Goal: Information Seeking & Learning: Learn about a topic

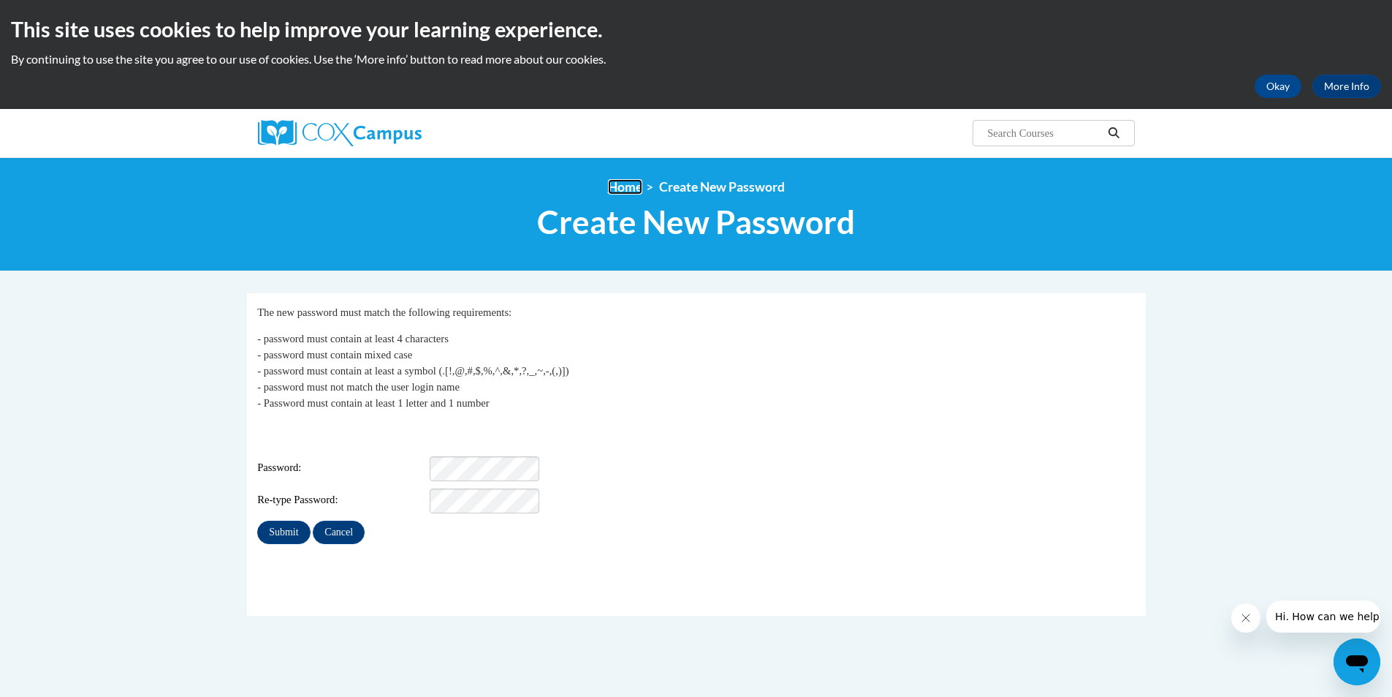
click at [633, 191] on link "Home" at bounding box center [625, 186] width 34 height 15
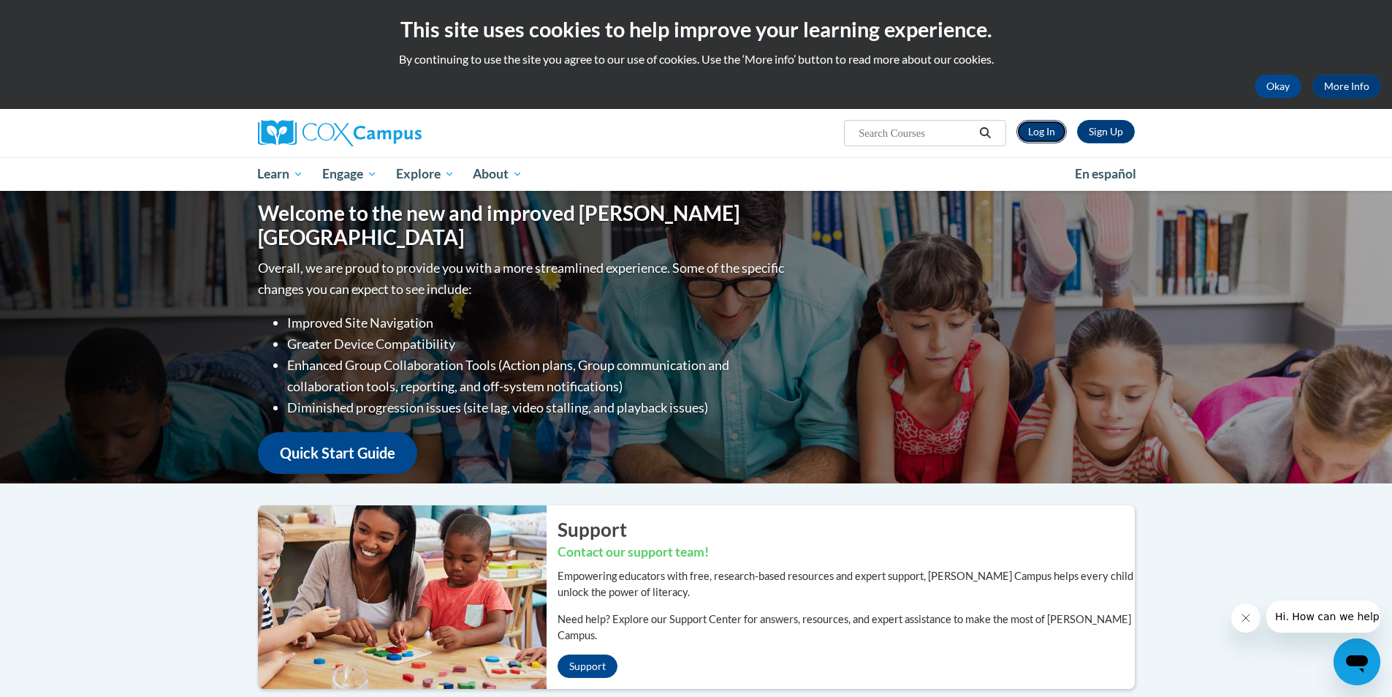
click at [1052, 134] on link "Log In" at bounding box center [1042, 131] width 50 height 23
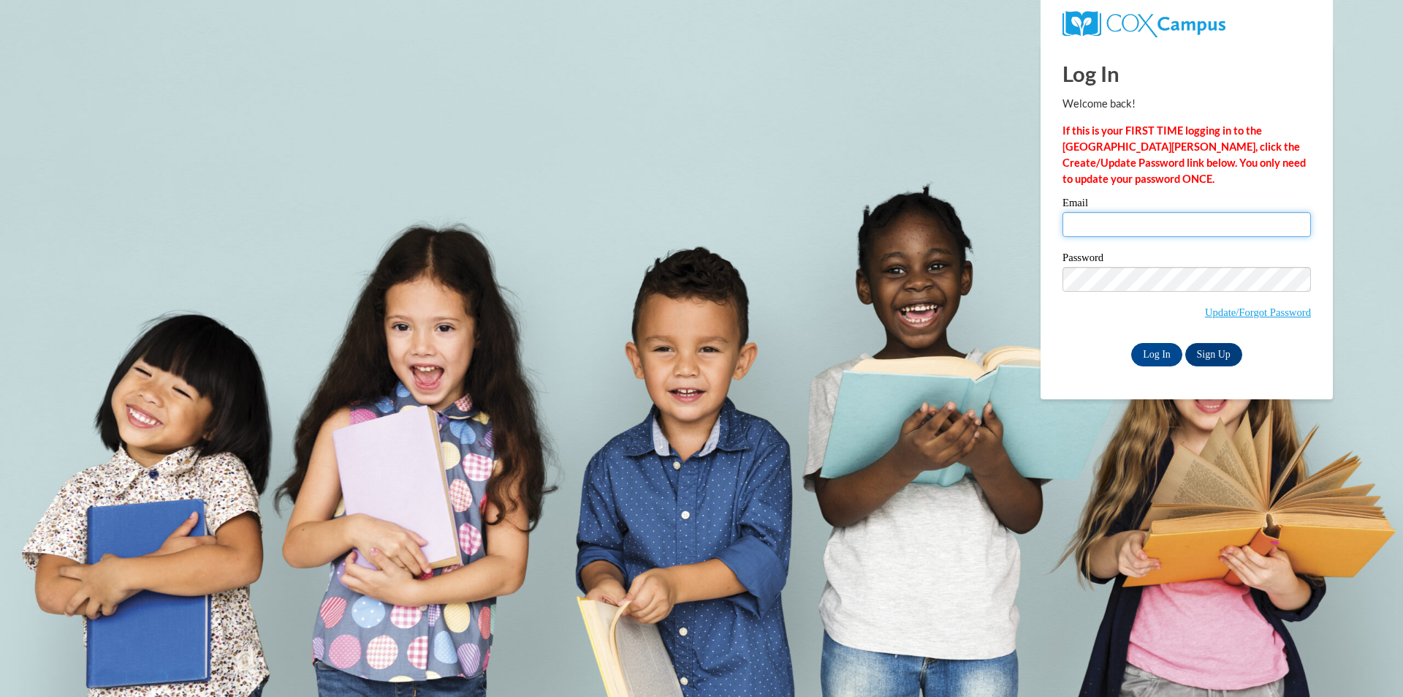
click at [1093, 230] on input "Email" at bounding box center [1187, 224] width 249 height 25
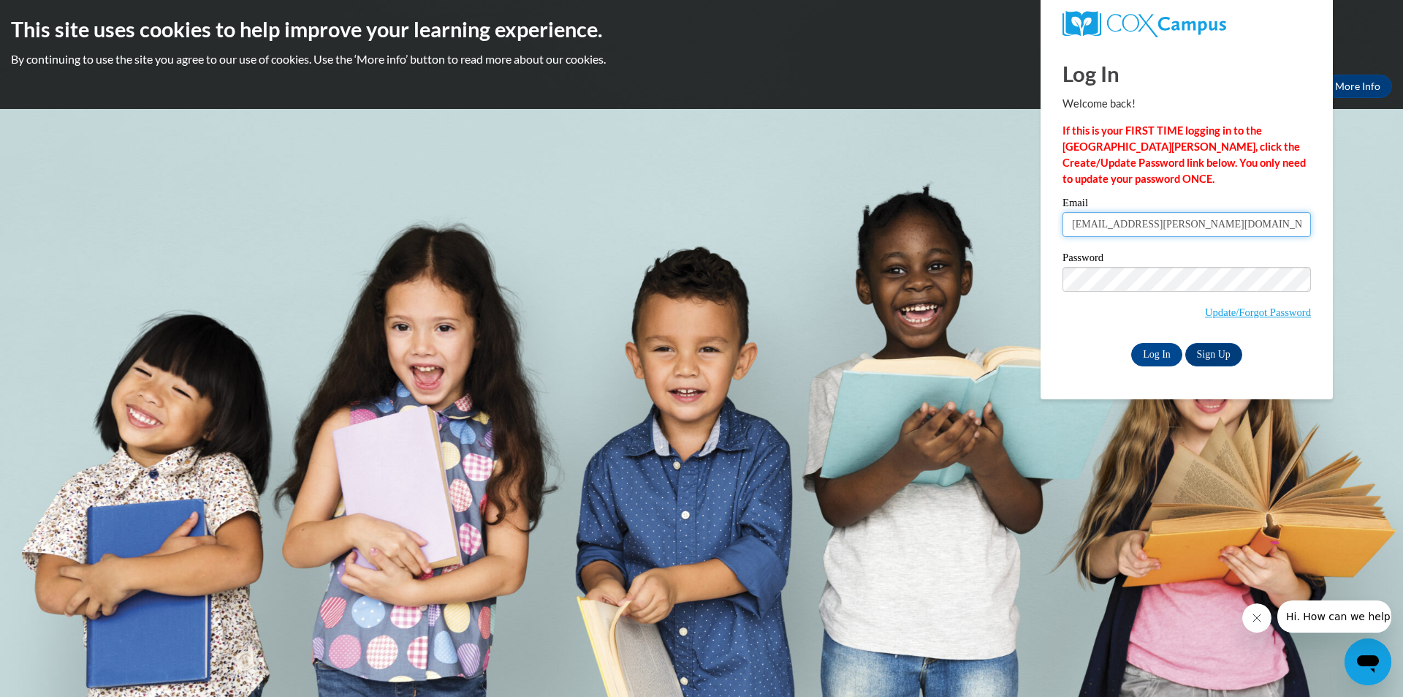
type input "april.wiggins@rusd.org"
click at [1131, 343] on input "Log In" at bounding box center [1156, 354] width 51 height 23
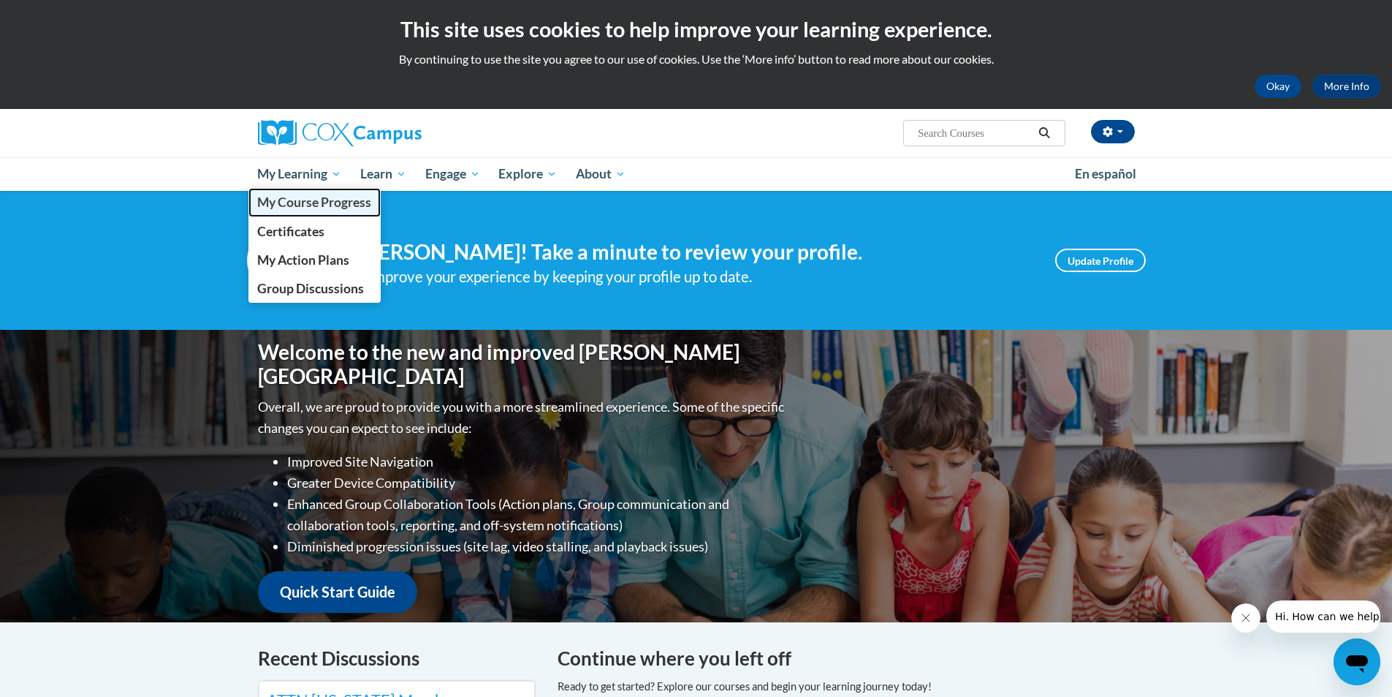
click at [322, 194] on span "My Course Progress" at bounding box center [314, 201] width 114 height 15
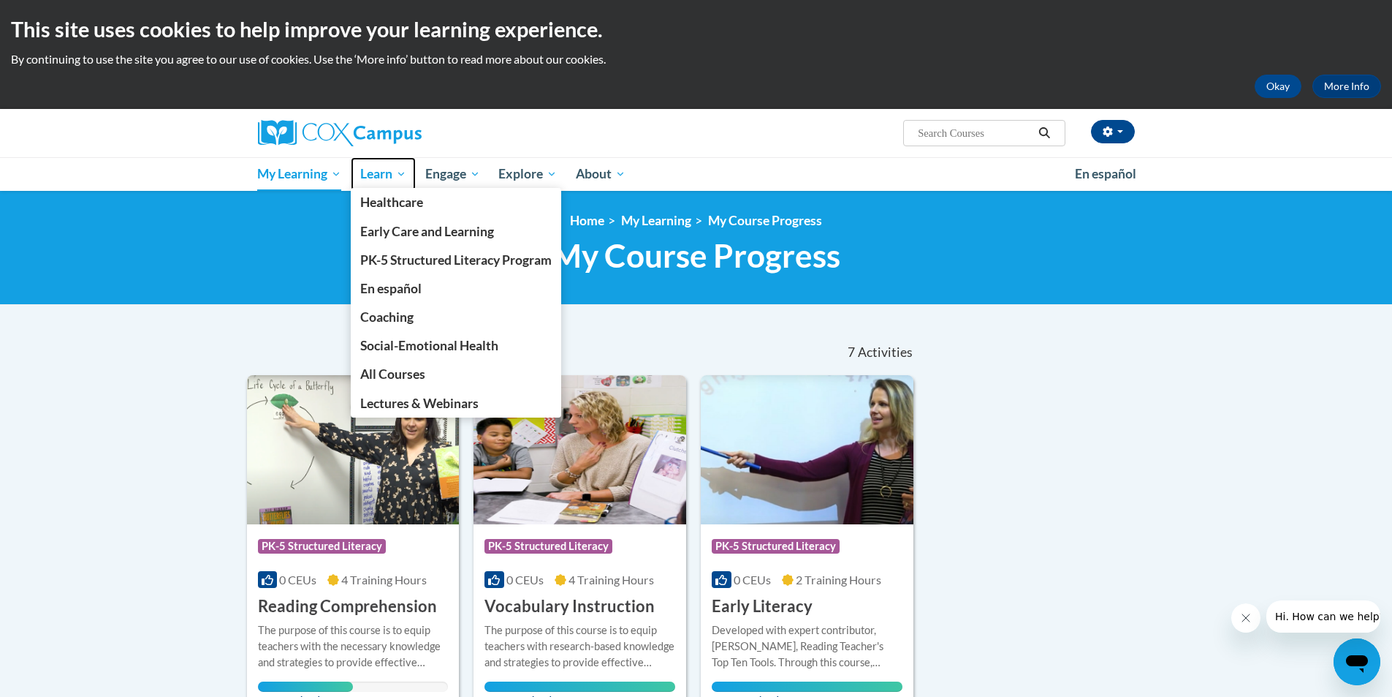
click at [384, 182] on span "Learn" at bounding box center [383, 174] width 46 height 18
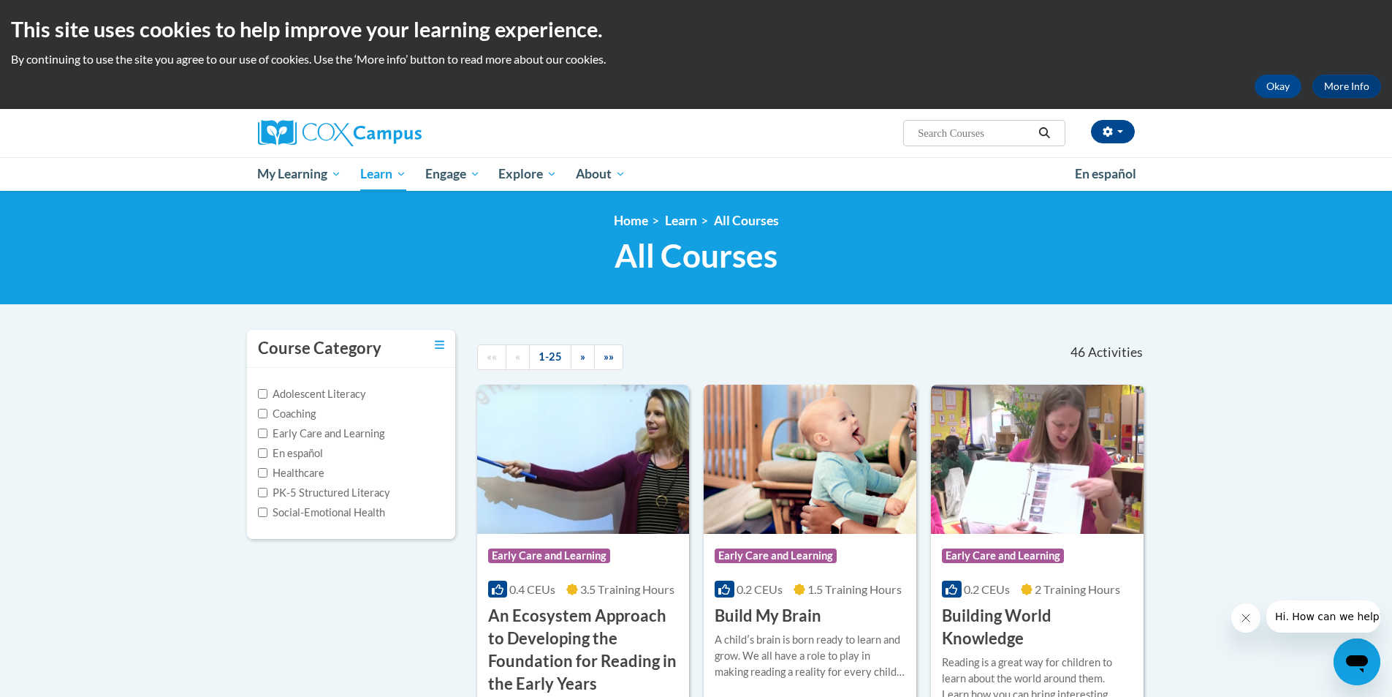
click at [949, 129] on input "Search..." at bounding box center [975, 133] width 117 height 18
type input "reading comprehension"
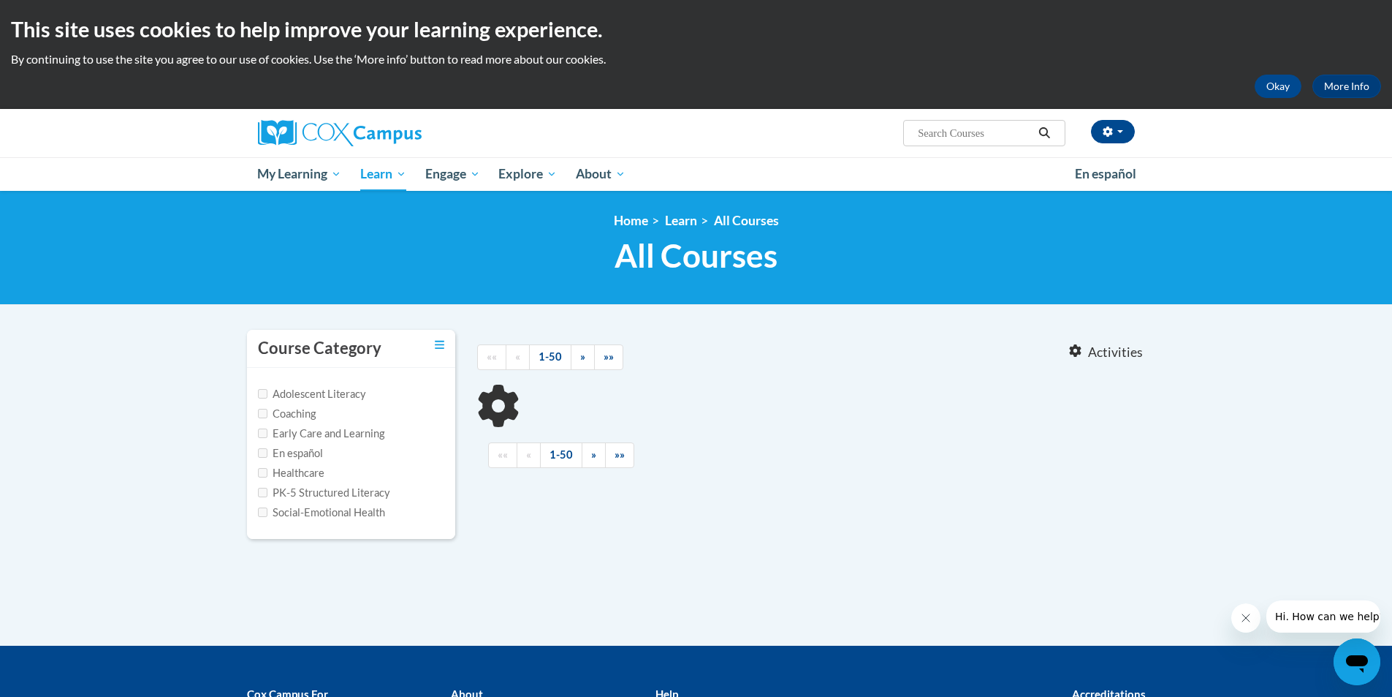
type input "reading comprehension"
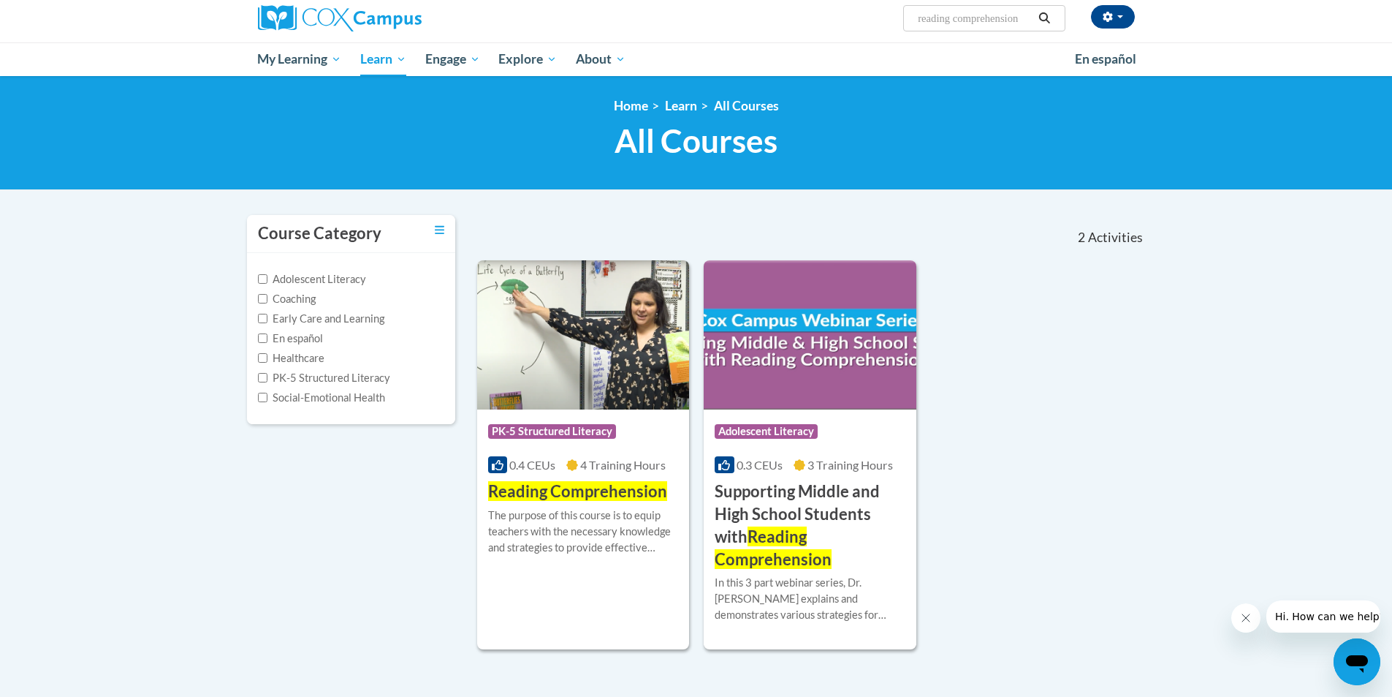
scroll to position [146, 0]
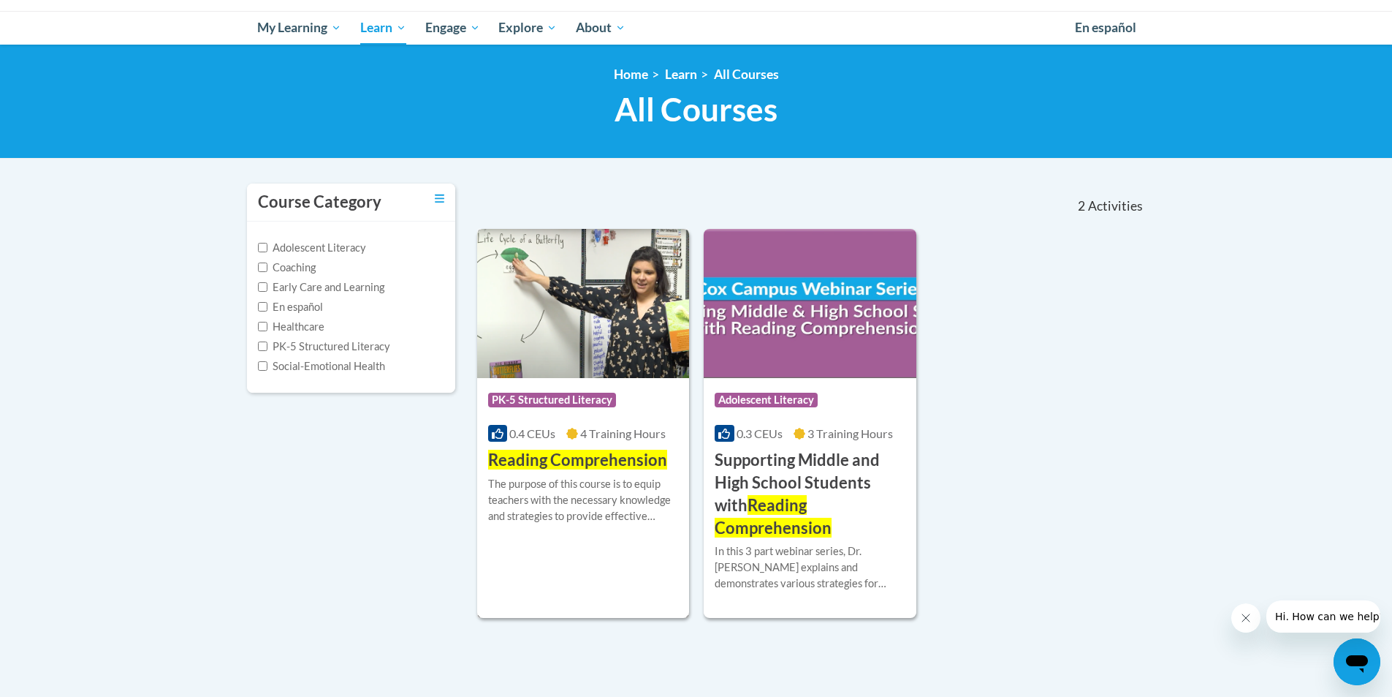
click at [623, 352] on img at bounding box center [583, 303] width 213 height 149
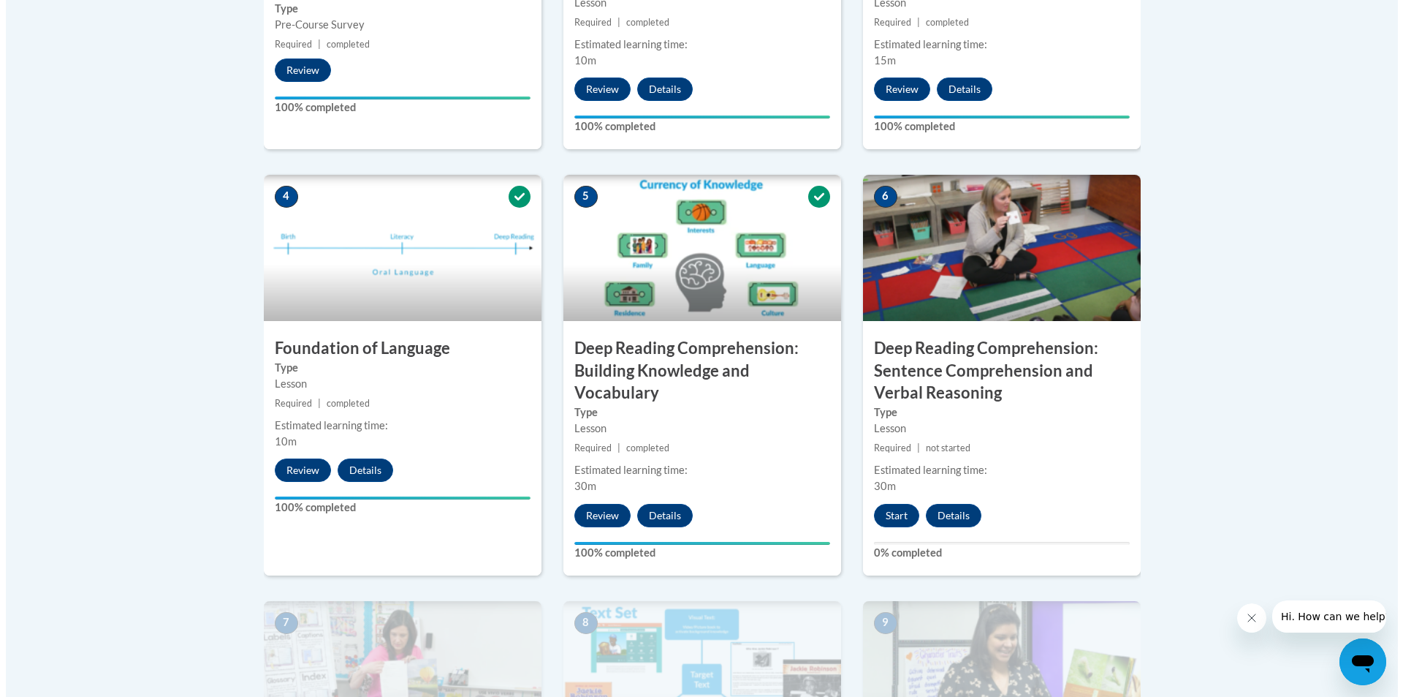
scroll to position [804, 0]
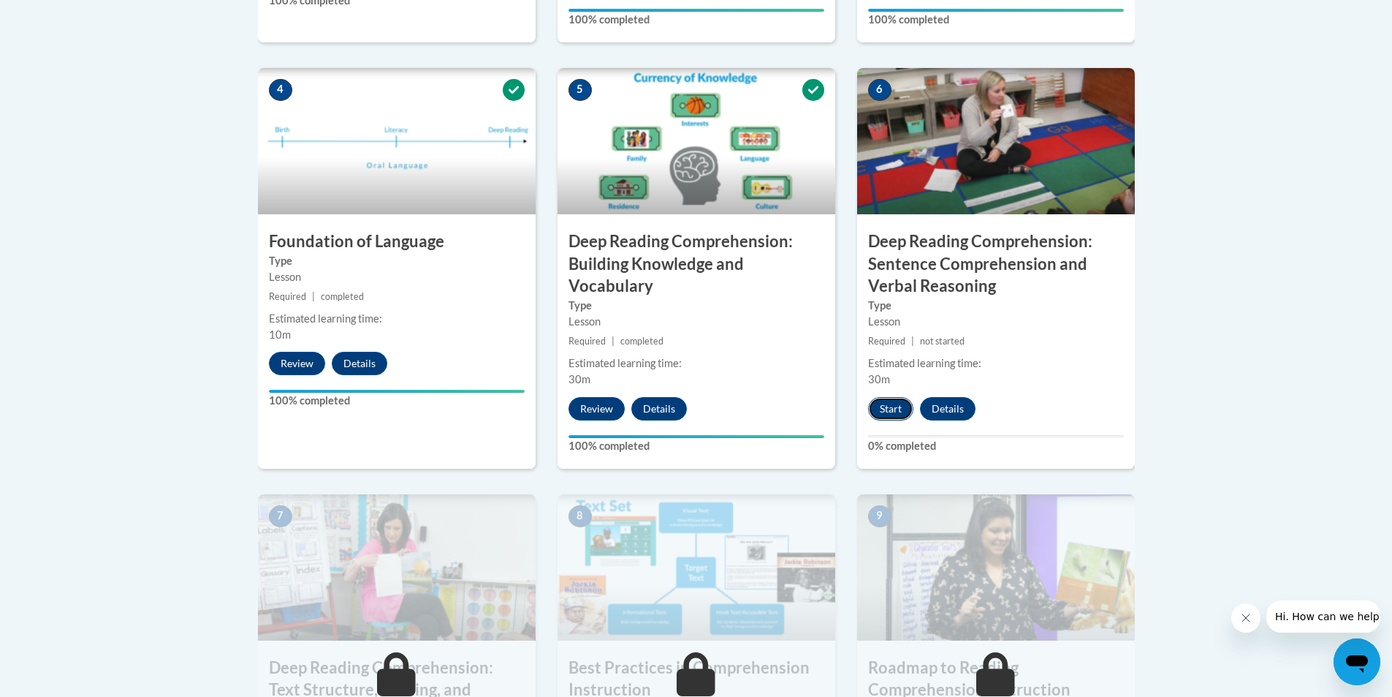
click at [896, 408] on button "Start" at bounding box center [890, 408] width 45 height 23
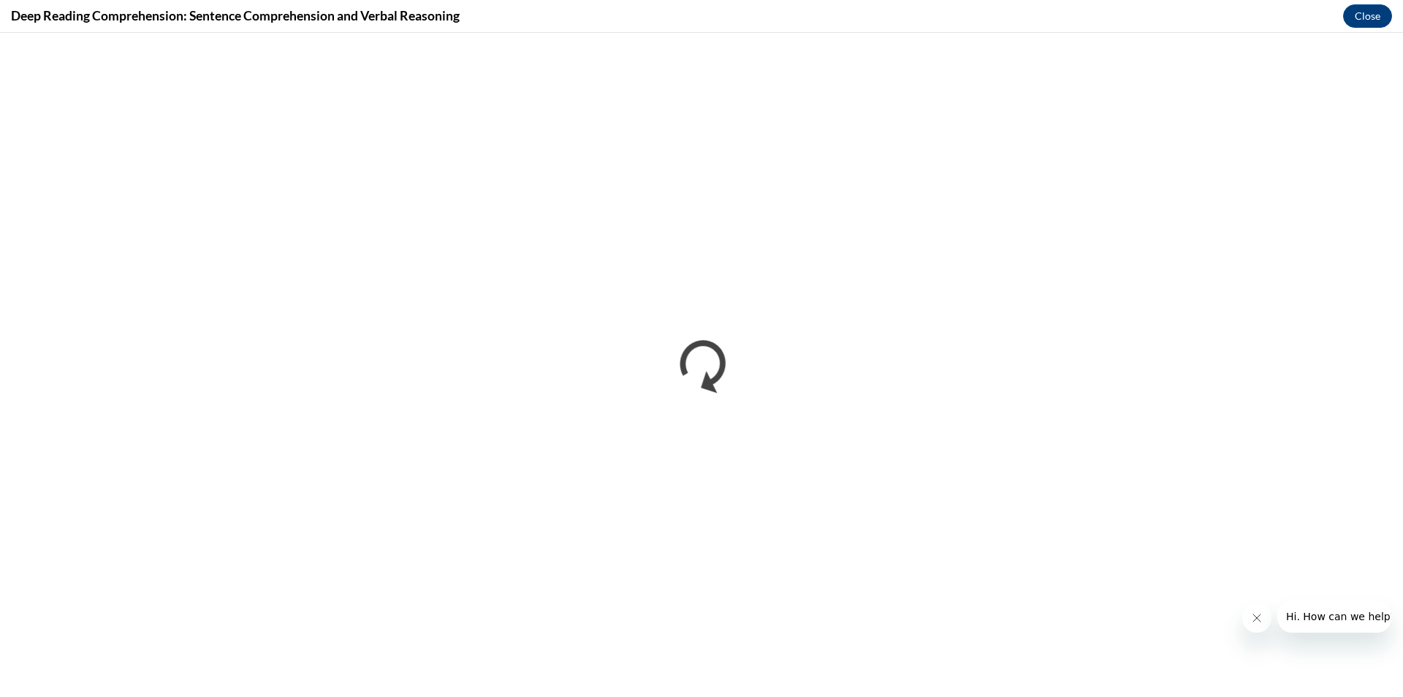
scroll to position [0, 0]
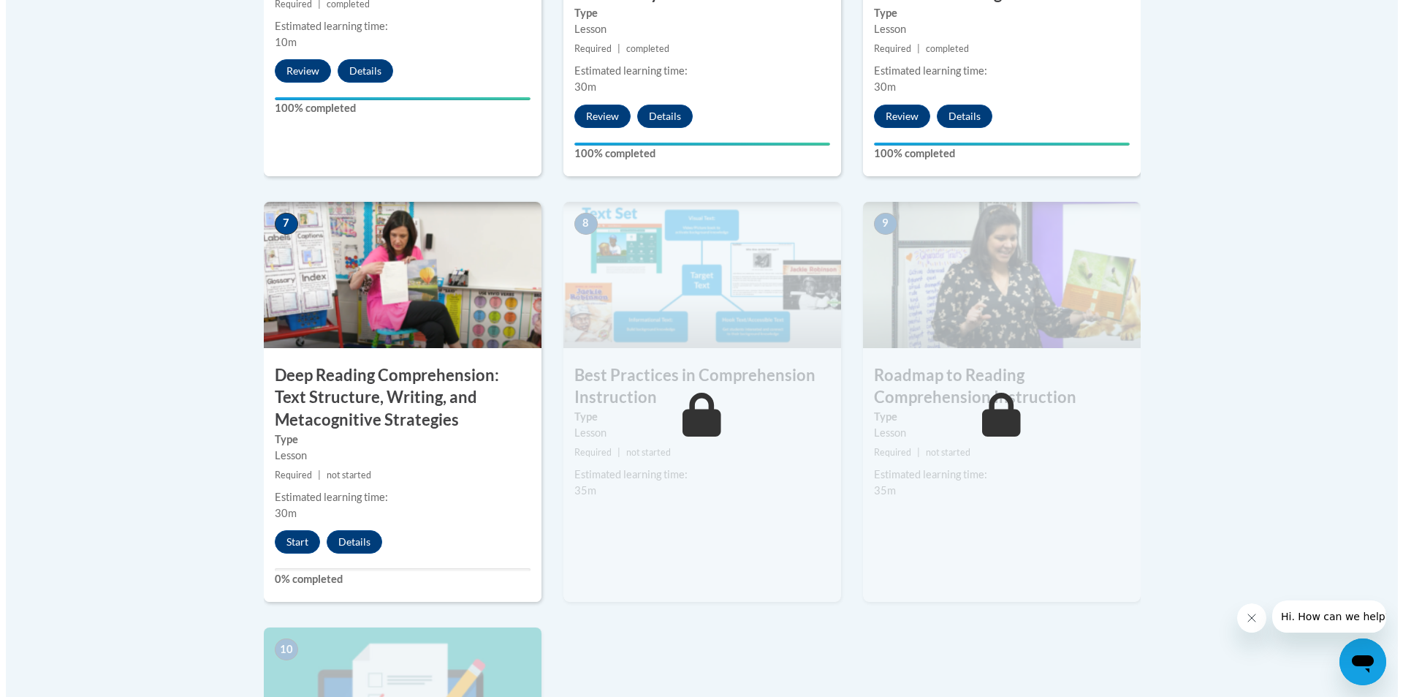
scroll to position [1169, 0]
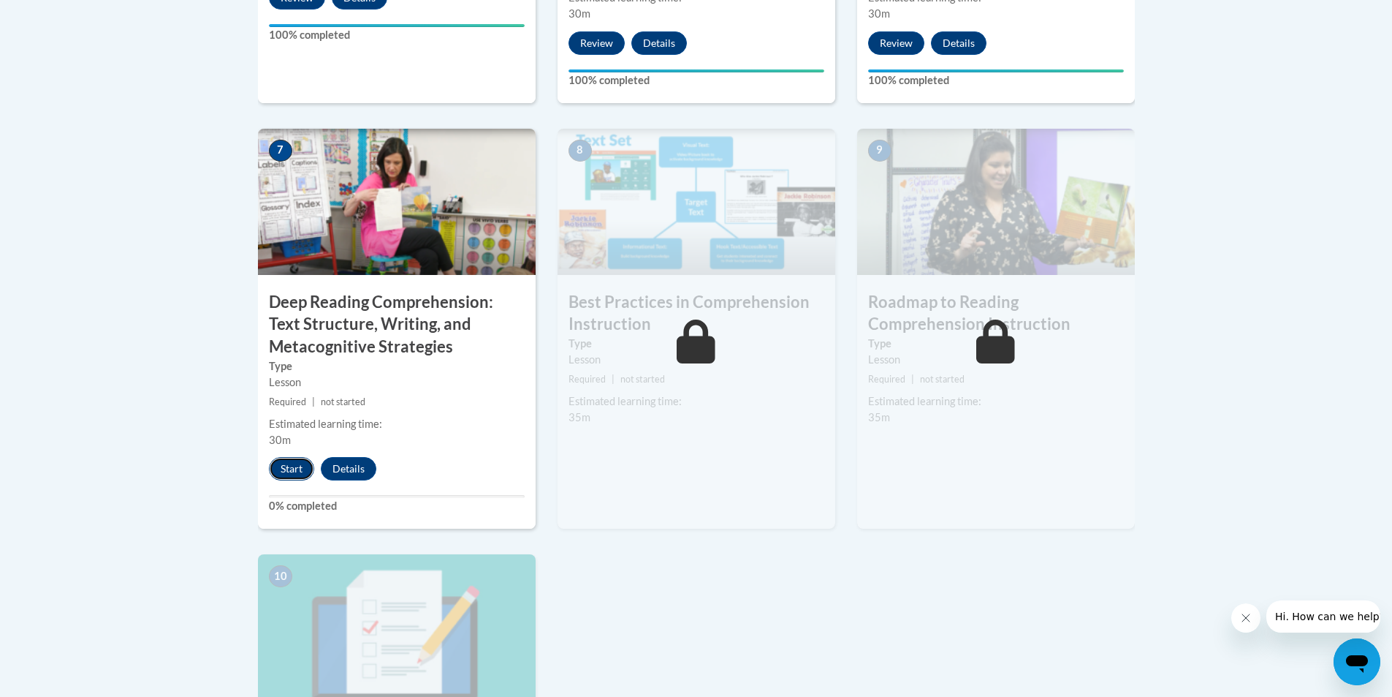
click at [299, 466] on button "Start" at bounding box center [291, 468] width 45 height 23
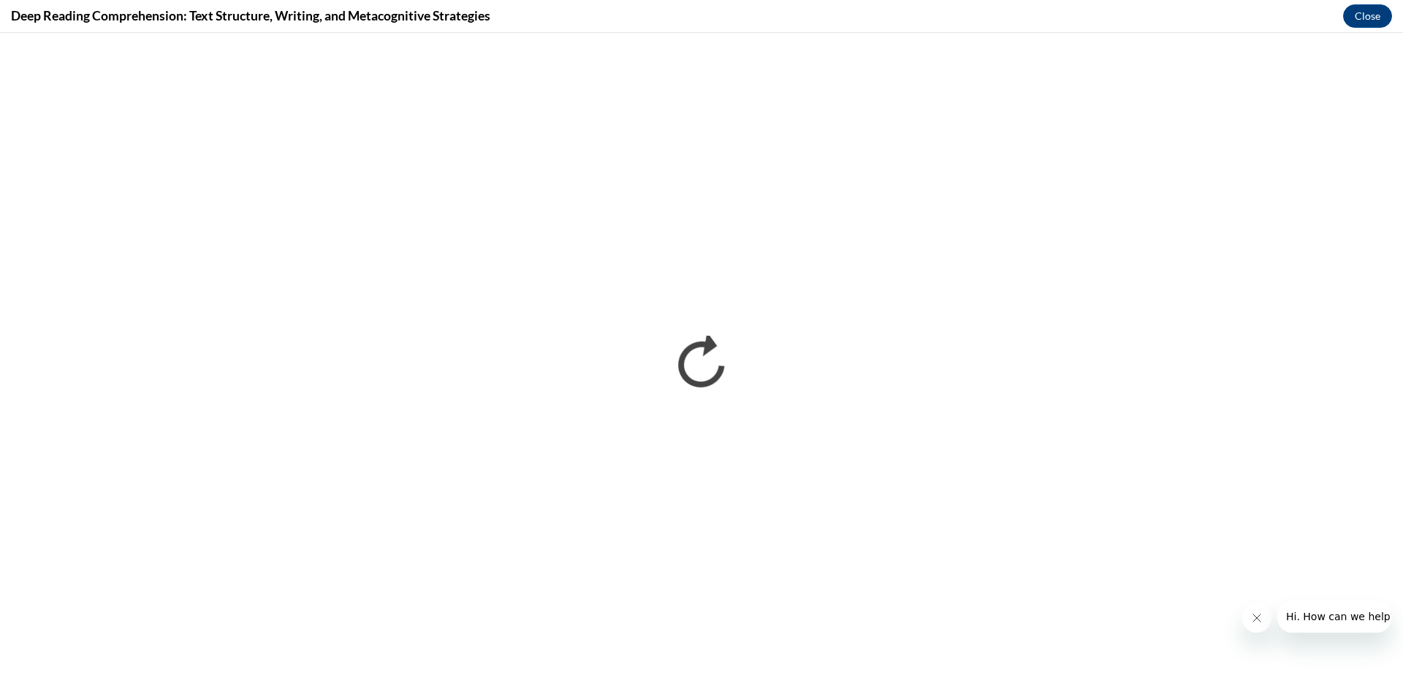
scroll to position [0, 0]
